Goal: Task Accomplishment & Management: Complete application form

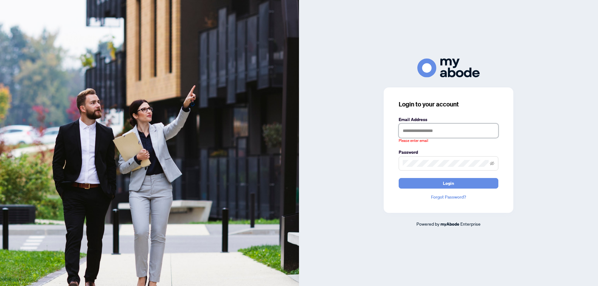
type input "**********"
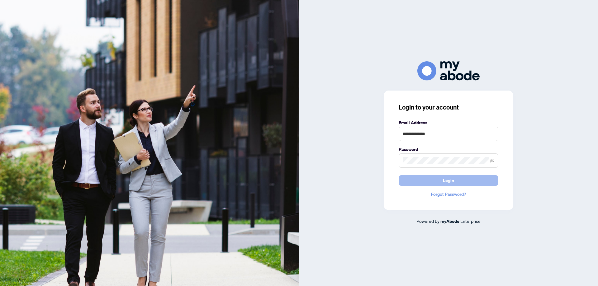
click at [454, 180] on button "Login" at bounding box center [448, 180] width 100 height 11
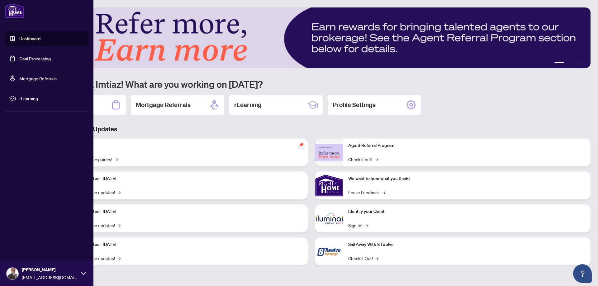
click at [19, 56] on link "Deal Processing" at bounding box center [34, 59] width 31 height 6
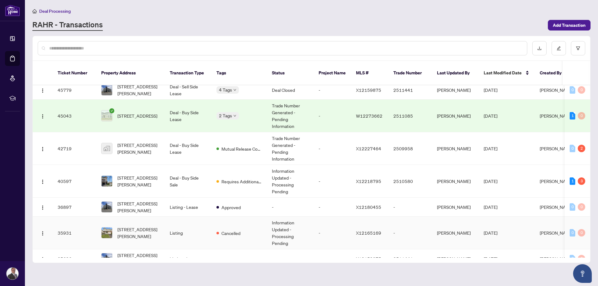
scroll to position [93, 0]
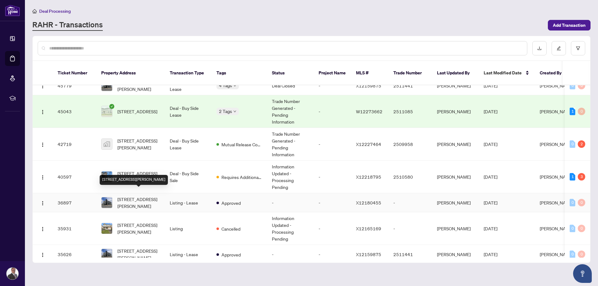
click at [141, 198] on span "622-575 Conklin Rd, Brantford, Ontario N3T 0Y2, Canada" at bounding box center [138, 203] width 42 height 14
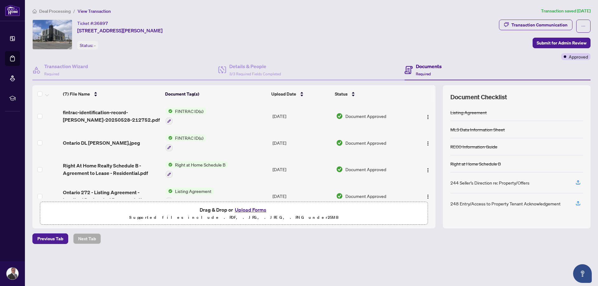
click at [242, 210] on button "Upload Forms" at bounding box center [250, 210] width 35 height 8
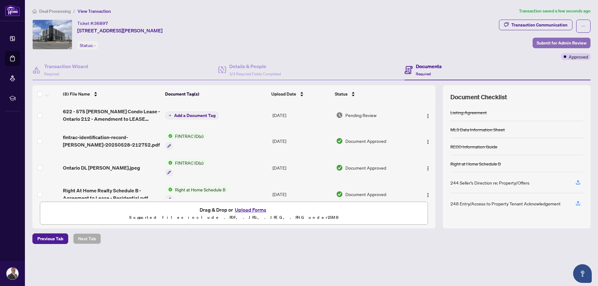
click at [550, 45] on span "Submit for Admin Review" at bounding box center [561, 43] width 50 height 10
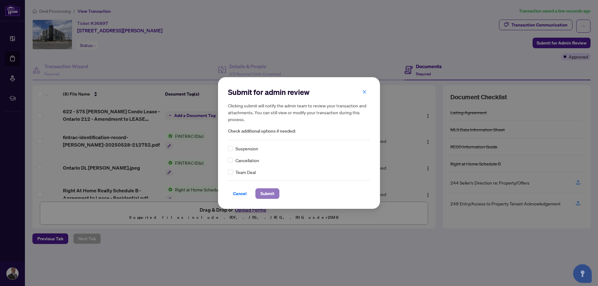
click at [271, 195] on span "Submit" at bounding box center [267, 194] width 14 height 10
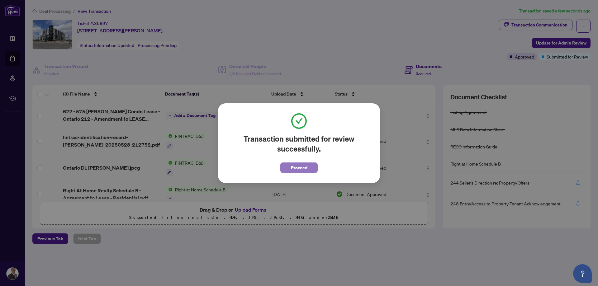
click at [308, 168] on button "Proceed" at bounding box center [298, 167] width 37 height 11
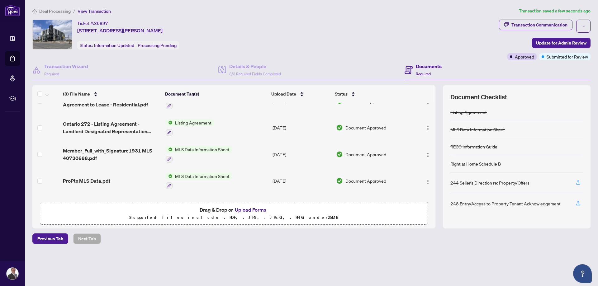
scroll to position [117, 0]
